Goal: Find contact information: Obtain details needed to contact an individual or organization

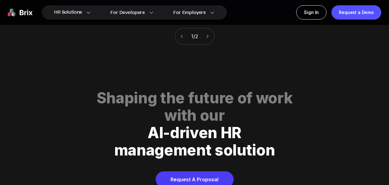
scroll to position [2447, 0]
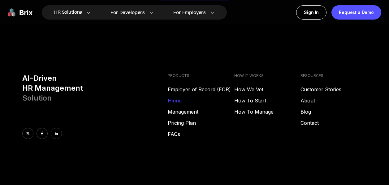
click at [183, 97] on link "Hiring" at bounding box center [201, 100] width 66 height 7
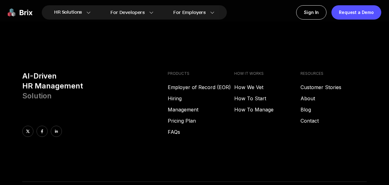
scroll to position [867, 0]
click at [316, 117] on link "Contact" at bounding box center [334, 119] width 66 height 7
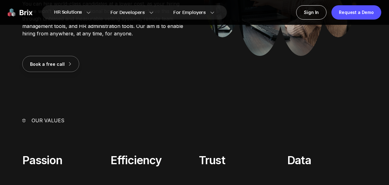
scroll to position [0, 0]
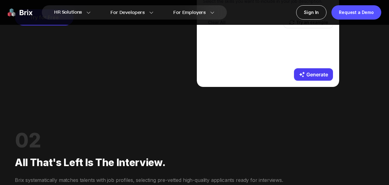
scroll to position [557, 0]
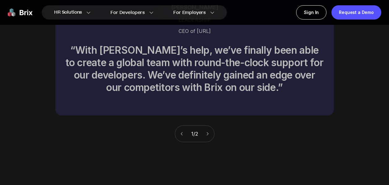
scroll to position [2168, 0]
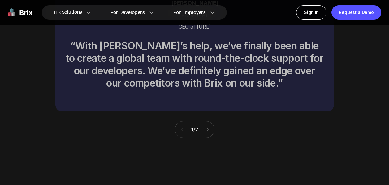
click at [208, 127] on icon at bounding box center [208, 129] width 4 height 4
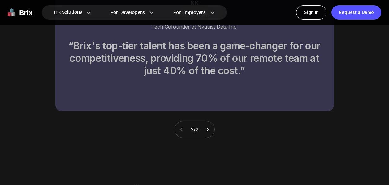
click at [208, 127] on icon at bounding box center [208, 129] width 4 height 4
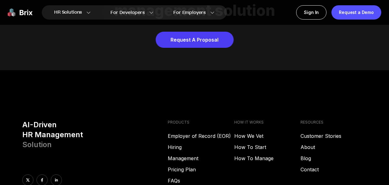
scroll to position [2447, 0]
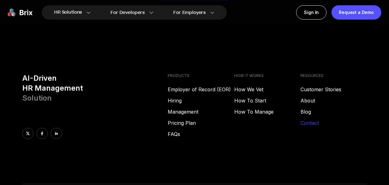
click at [308, 119] on link "Contact" at bounding box center [334, 122] width 66 height 7
click at [306, 97] on link "About" at bounding box center [334, 100] width 66 height 7
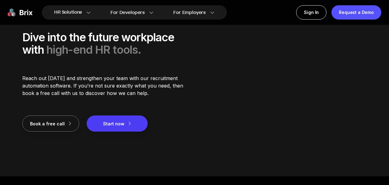
scroll to position [898, 0]
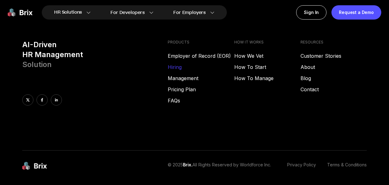
click at [181, 64] on link "Hiring" at bounding box center [201, 66] width 66 height 7
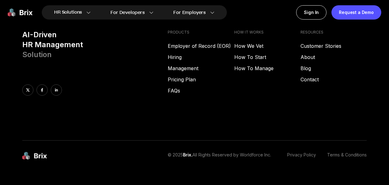
scroll to position [2494, 0]
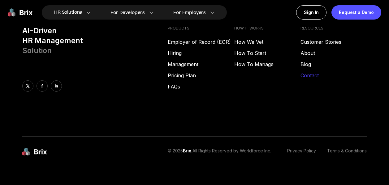
click at [317, 72] on link "Contact" at bounding box center [334, 75] width 66 height 7
click at [188, 83] on link "FAQs" at bounding box center [201, 86] width 66 height 7
